Goal: Task Accomplishment & Management: Manage account settings

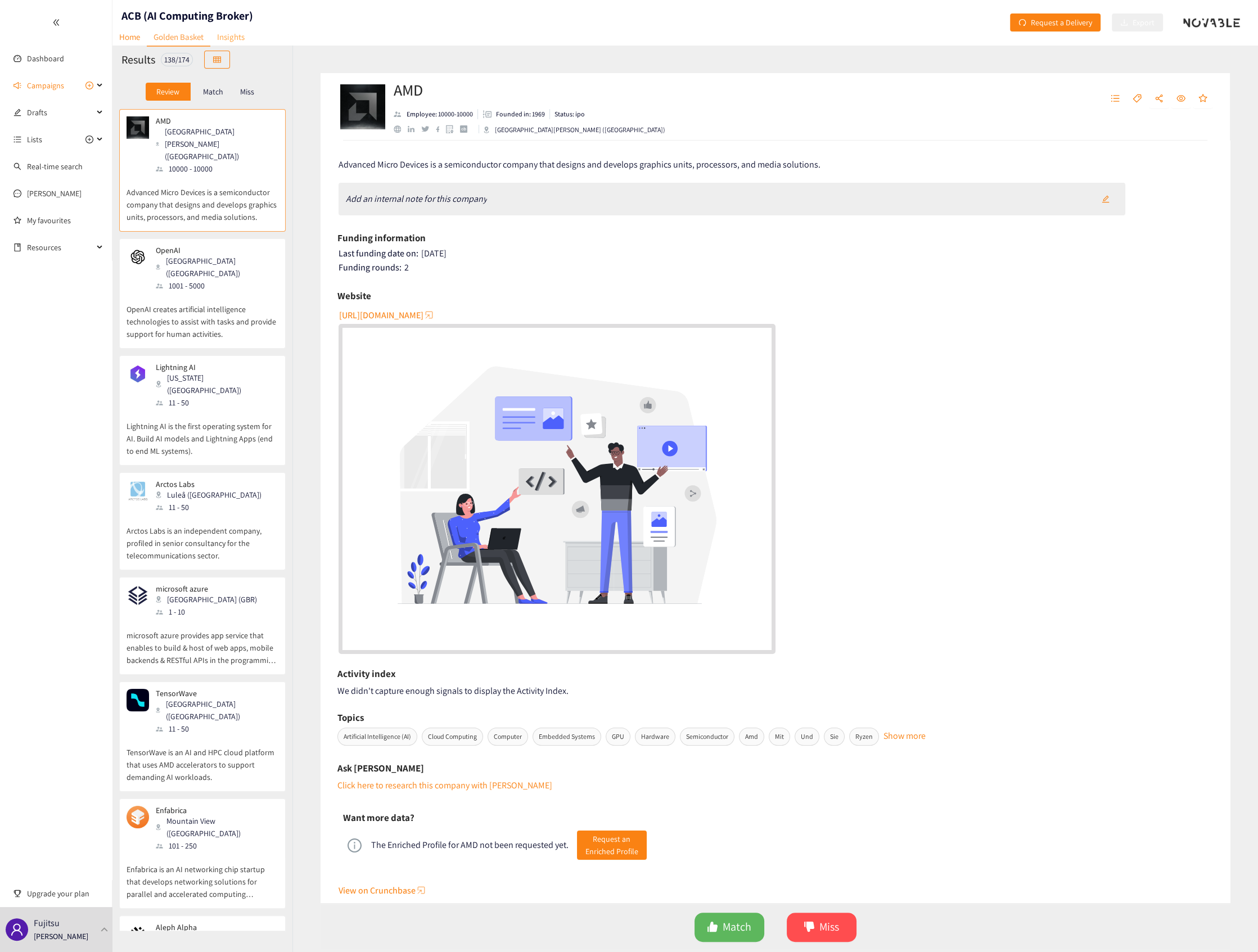
click at [229, 34] on link "Insights" at bounding box center [231, 37] width 41 height 18
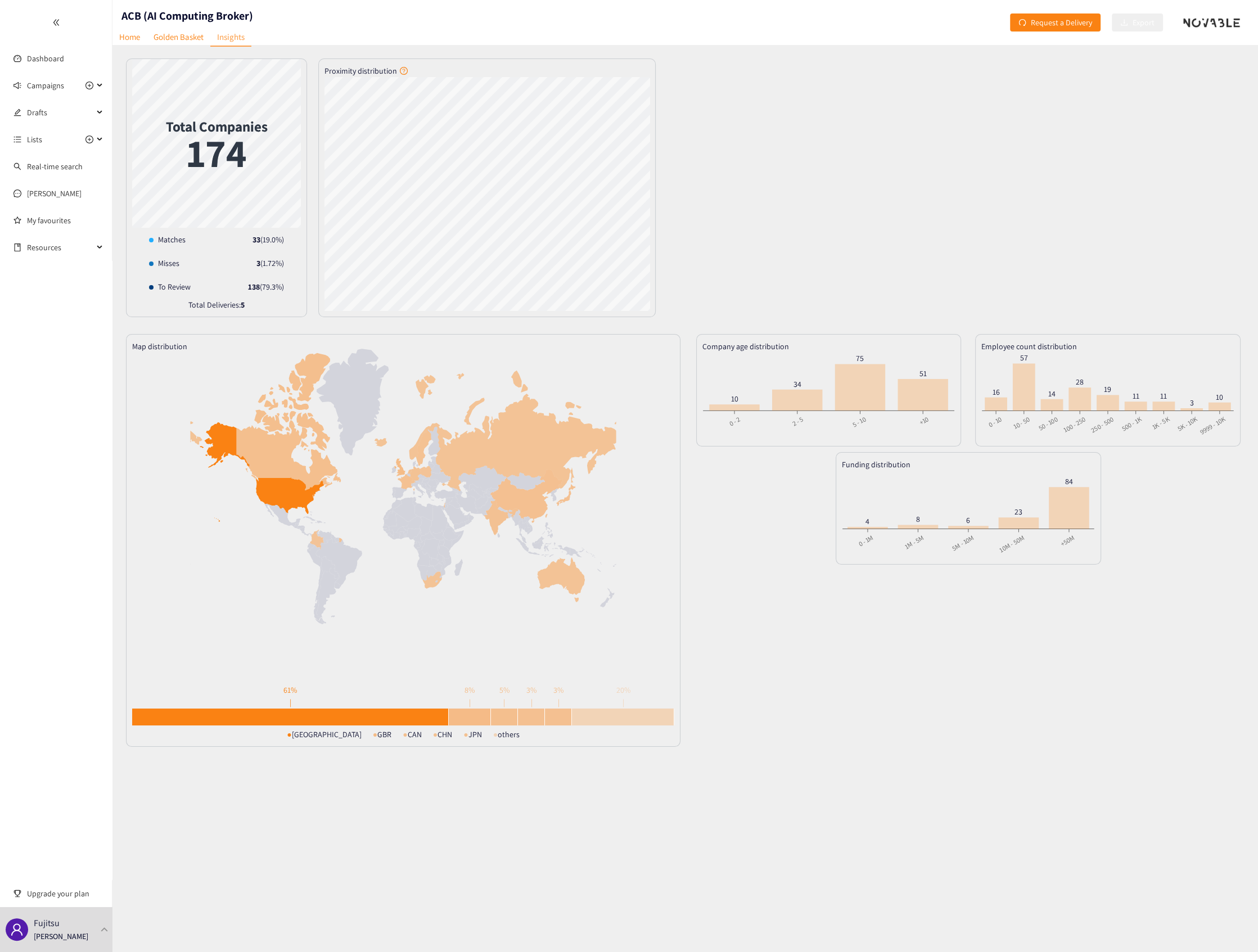
click at [855, 169] on div "Total Companies 174 Matches 33 ( 19.0 %) Misses 3 ( 1.72 %) To Review 138 ( 79.…" at bounding box center [685, 187] width 1119 height 259
click at [85, 927] on div "Fujitsu [PERSON_NAME]" at bounding box center [61, 929] width 54 height 17
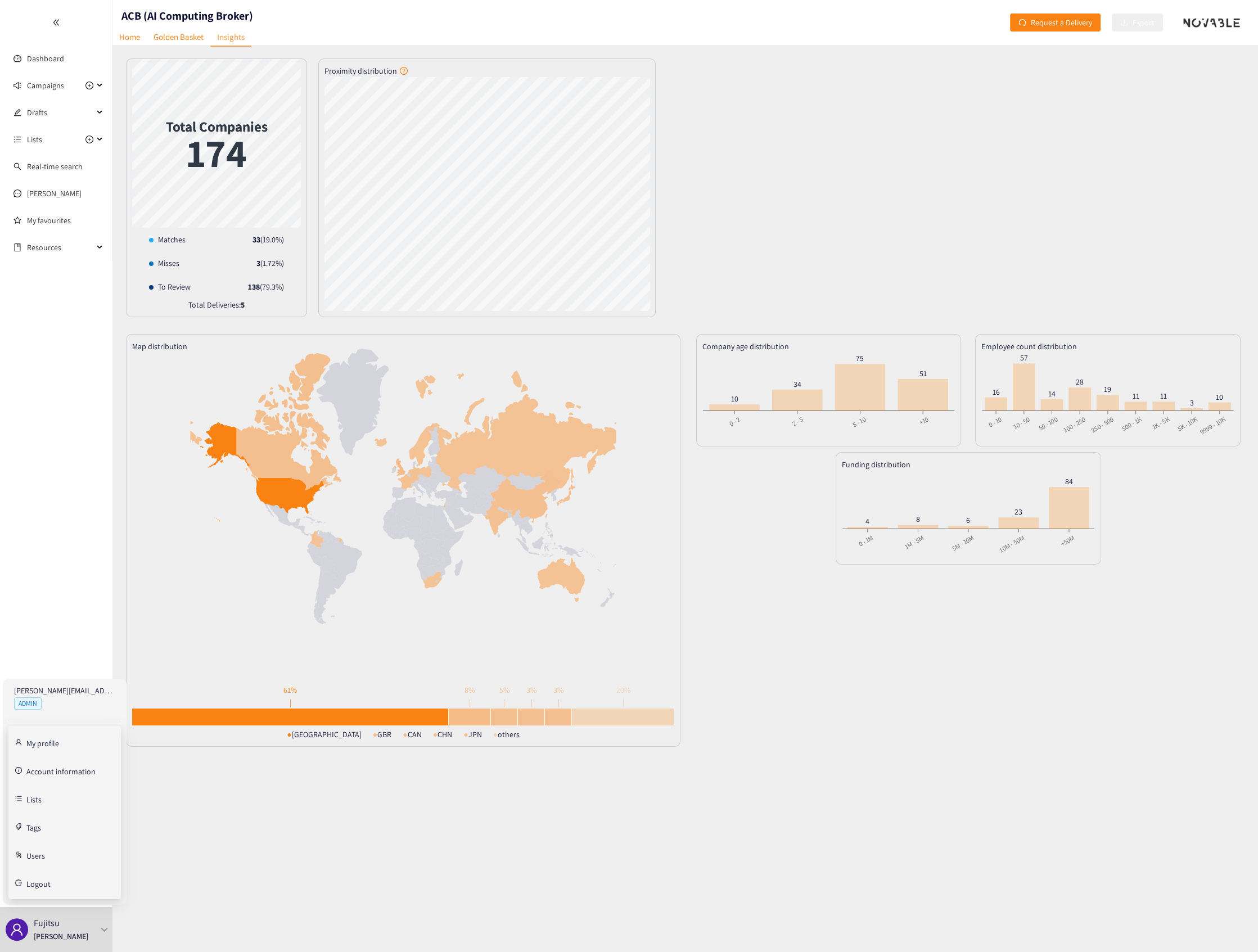
click at [54, 770] on link "Account information" at bounding box center [61, 770] width 69 height 10
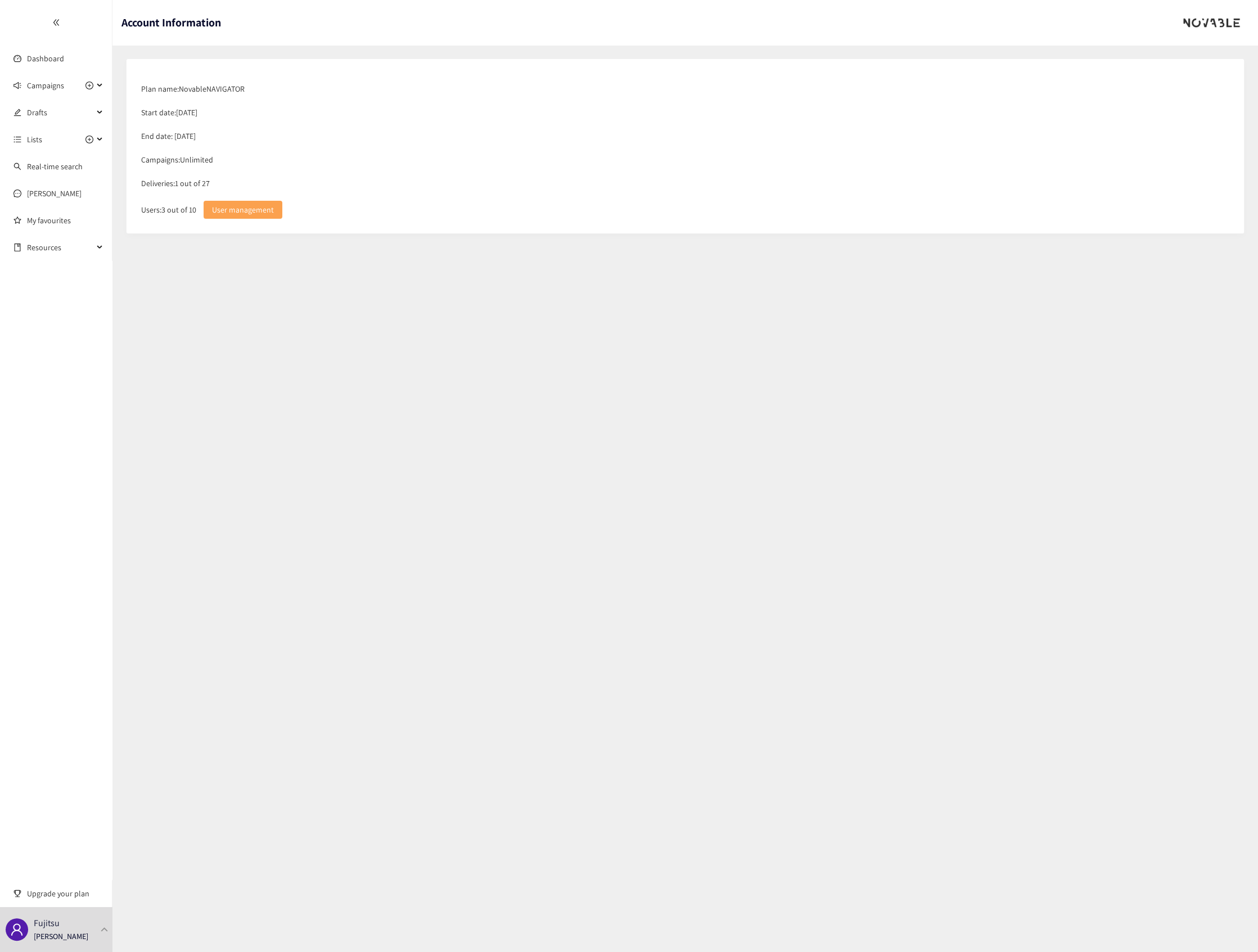
click at [239, 206] on span "User management" at bounding box center [243, 210] width 62 height 13
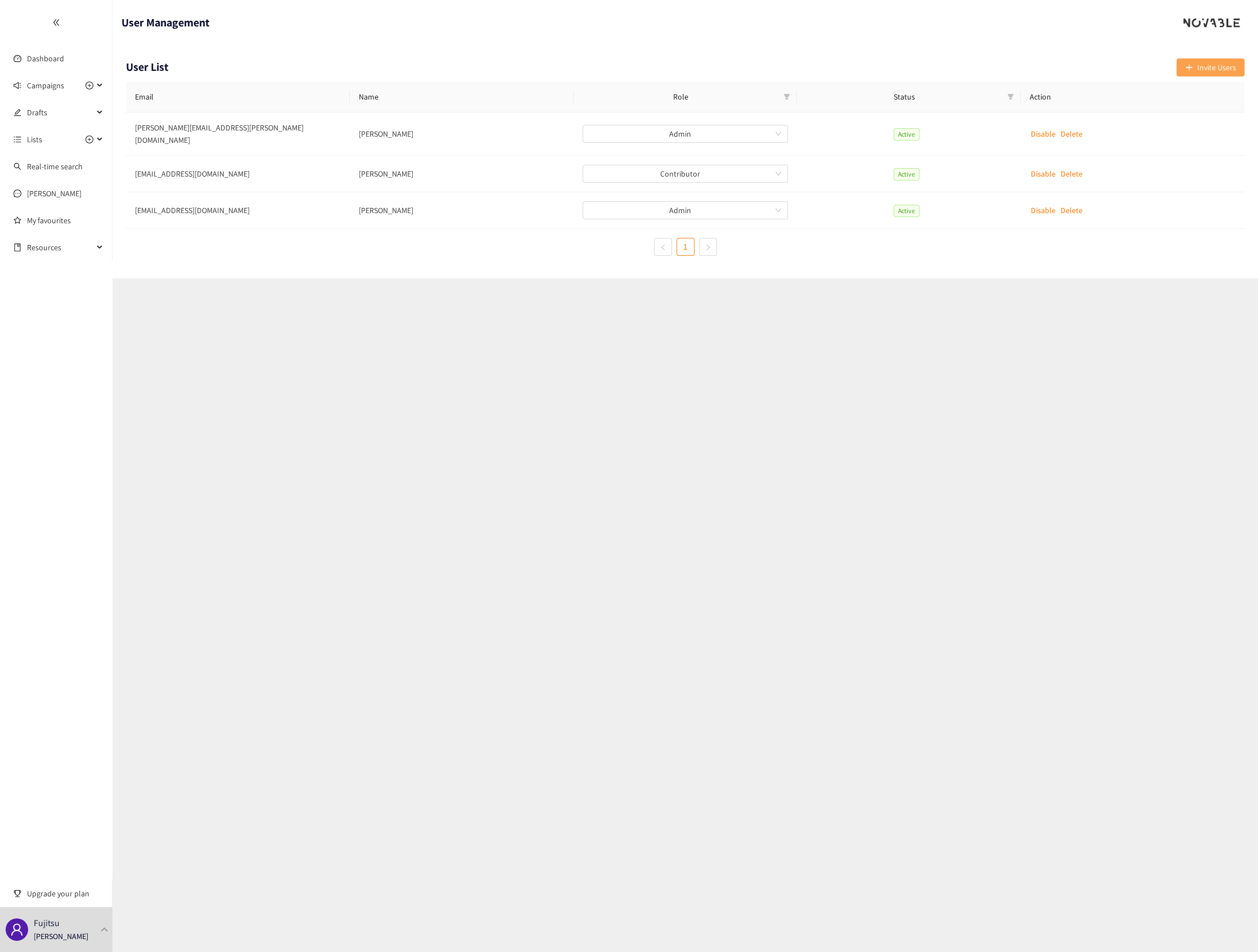
click at [1219, 60] on button "Invite Users" at bounding box center [1209, 67] width 68 height 18
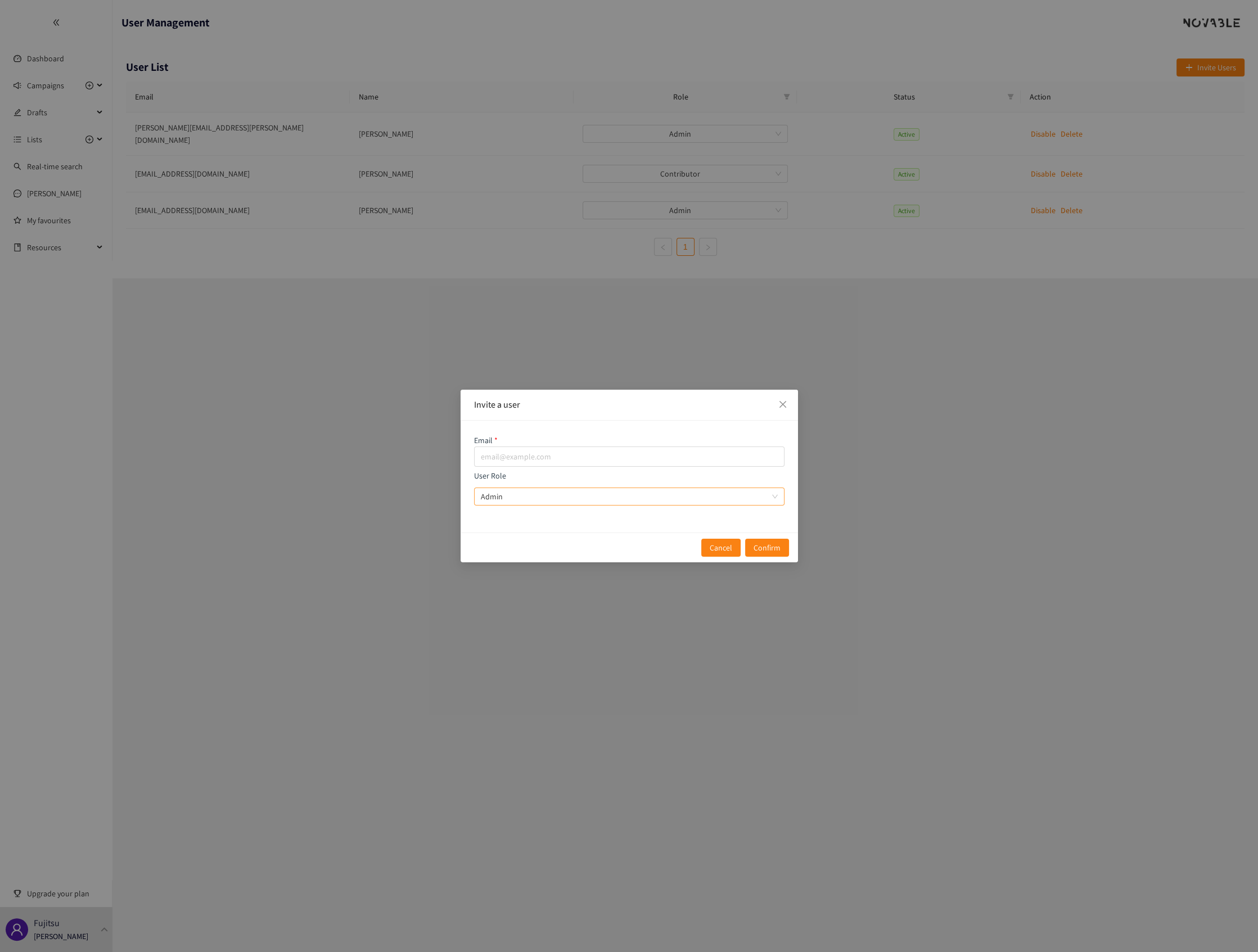
click at [770, 492] on span "Admin" at bounding box center [629, 496] width 297 height 17
click at [770, 492] on input "User Role Admin" at bounding box center [625, 496] width 289 height 17
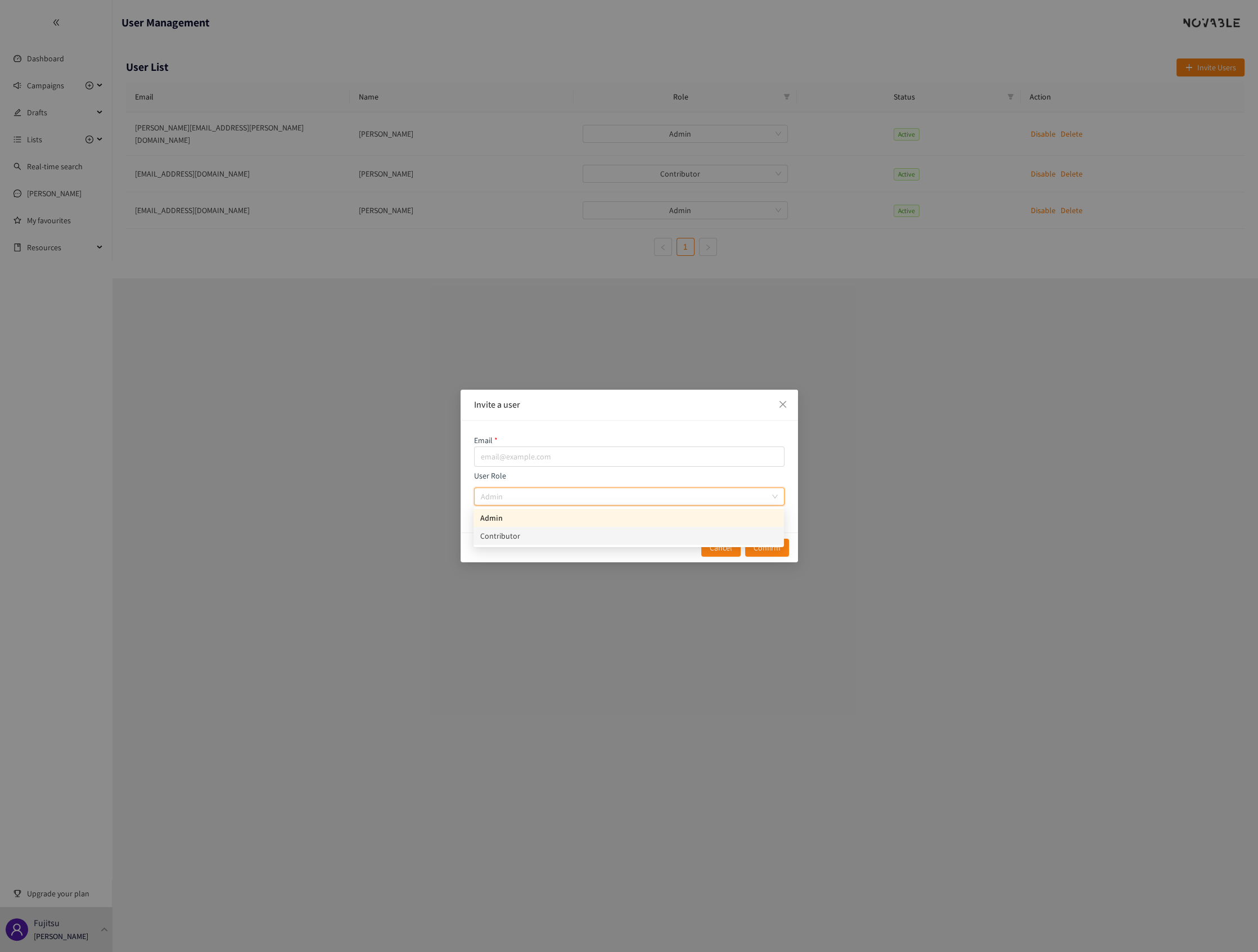
click at [546, 541] on div "Contributor" at bounding box center [629, 536] width 297 height 13
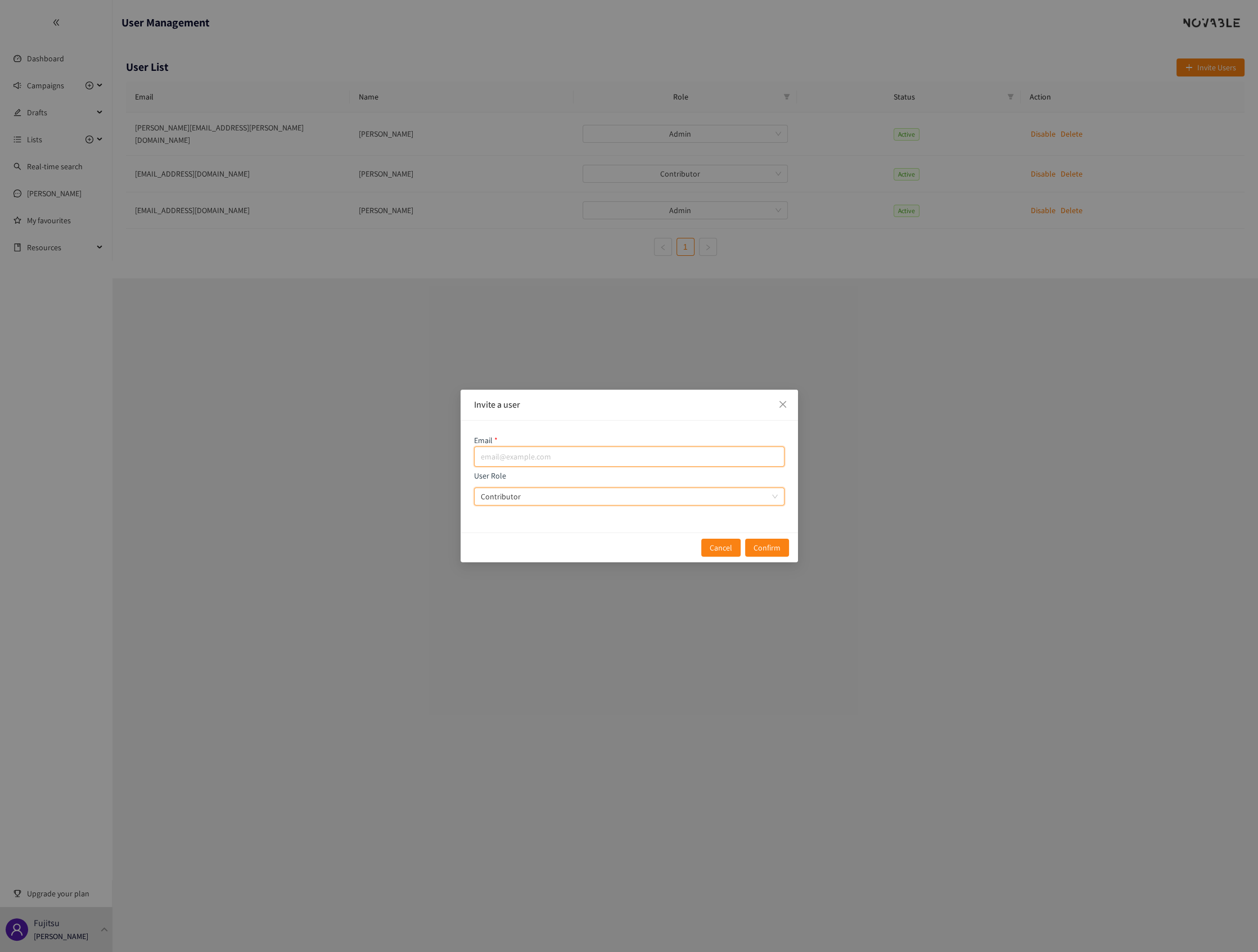
drag, startPoint x: 503, startPoint y: 453, endPoint x: 512, endPoint y: 450, distance: 9.5
click at [503, 453] on input "email" at bounding box center [629, 456] width 311 height 20
click at [508, 455] on input "email" at bounding box center [629, 452] width 311 height 20
paste input "[EMAIL_ADDRESS][DOMAIN_NAME]"
type input "[EMAIL_ADDRESS][DOMAIN_NAME]"
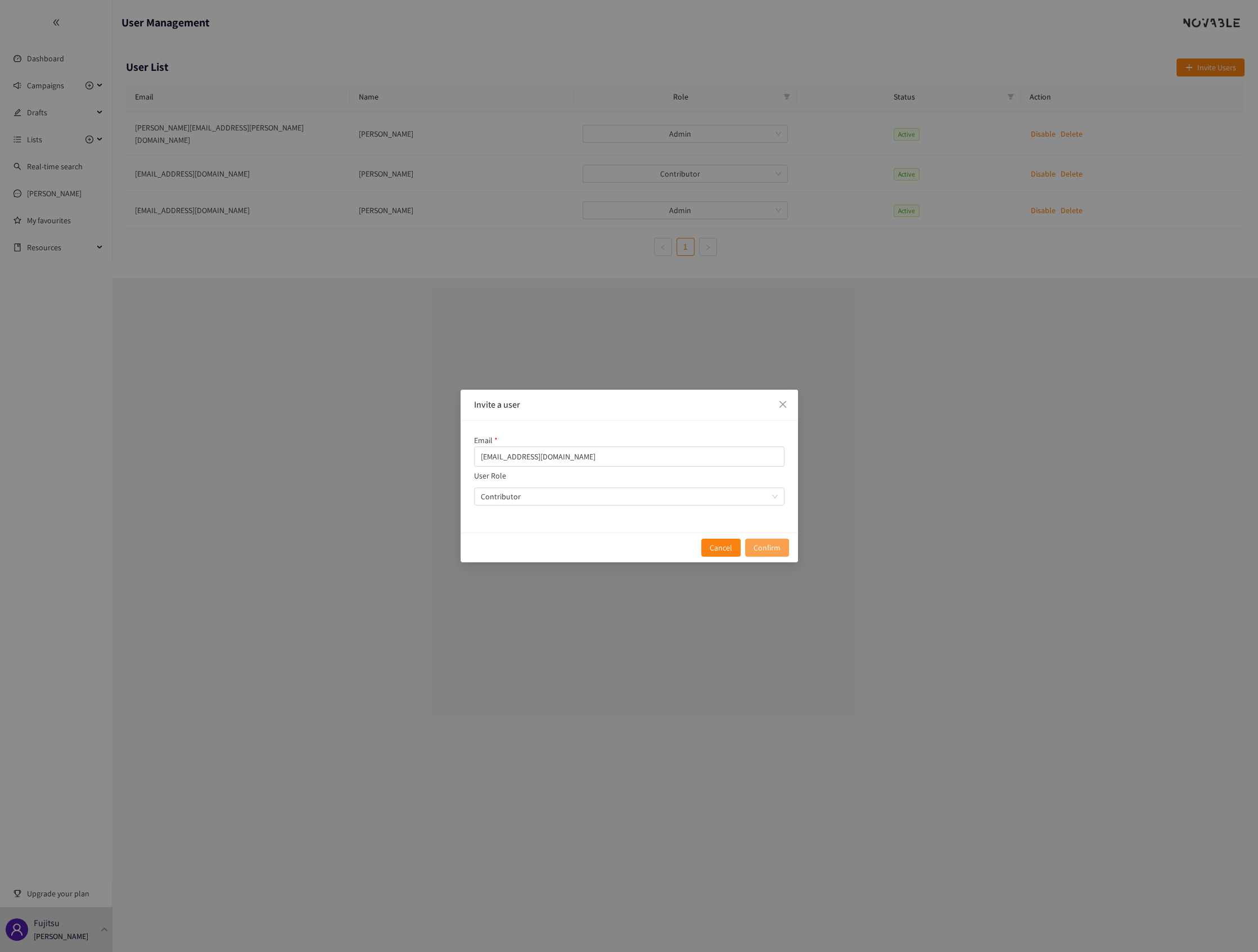
click at [769, 547] on span "Confirm" at bounding box center [767, 548] width 27 height 13
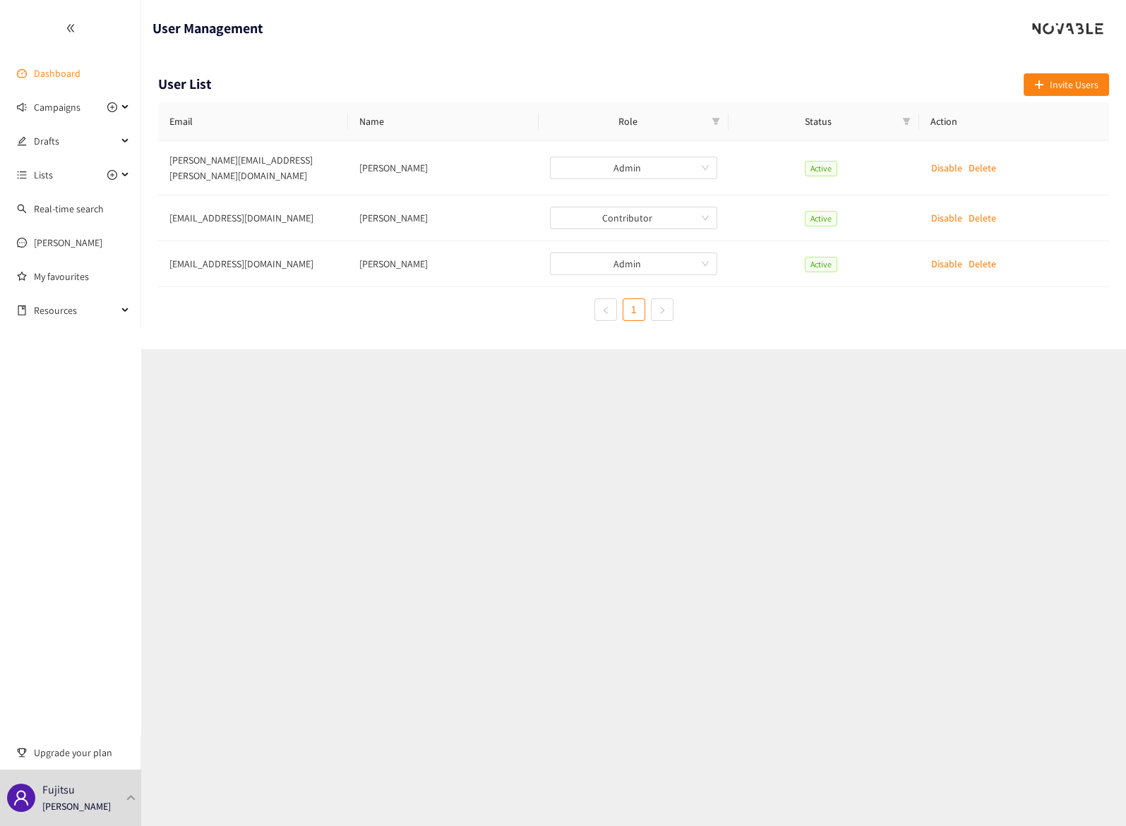
click at [56, 74] on link "Dashboard" at bounding box center [57, 73] width 47 height 13
